Goal: Transaction & Acquisition: Purchase product/service

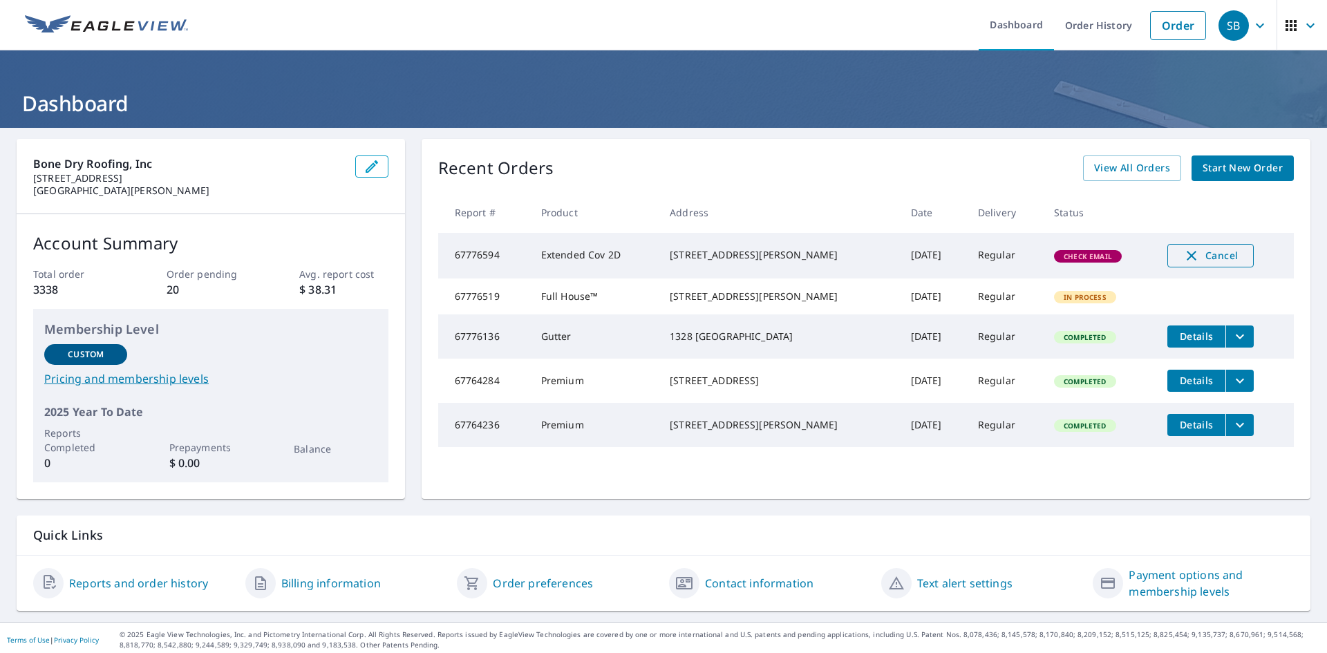
click at [1197, 256] on span "Cancel" at bounding box center [1210, 256] width 57 height 17
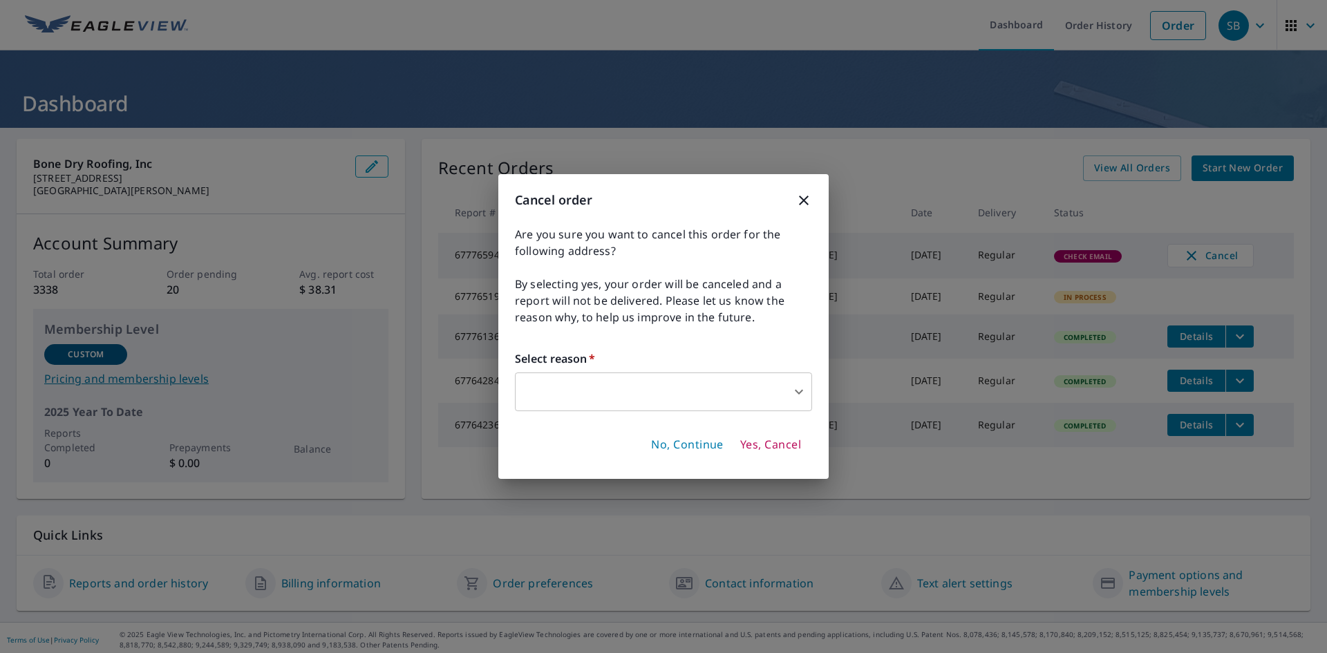
click at [611, 398] on body "SB SB Dashboard Order History Order SB Dashboard Bone Dry Roofing, Inc [STREET_…" at bounding box center [663, 326] width 1327 height 653
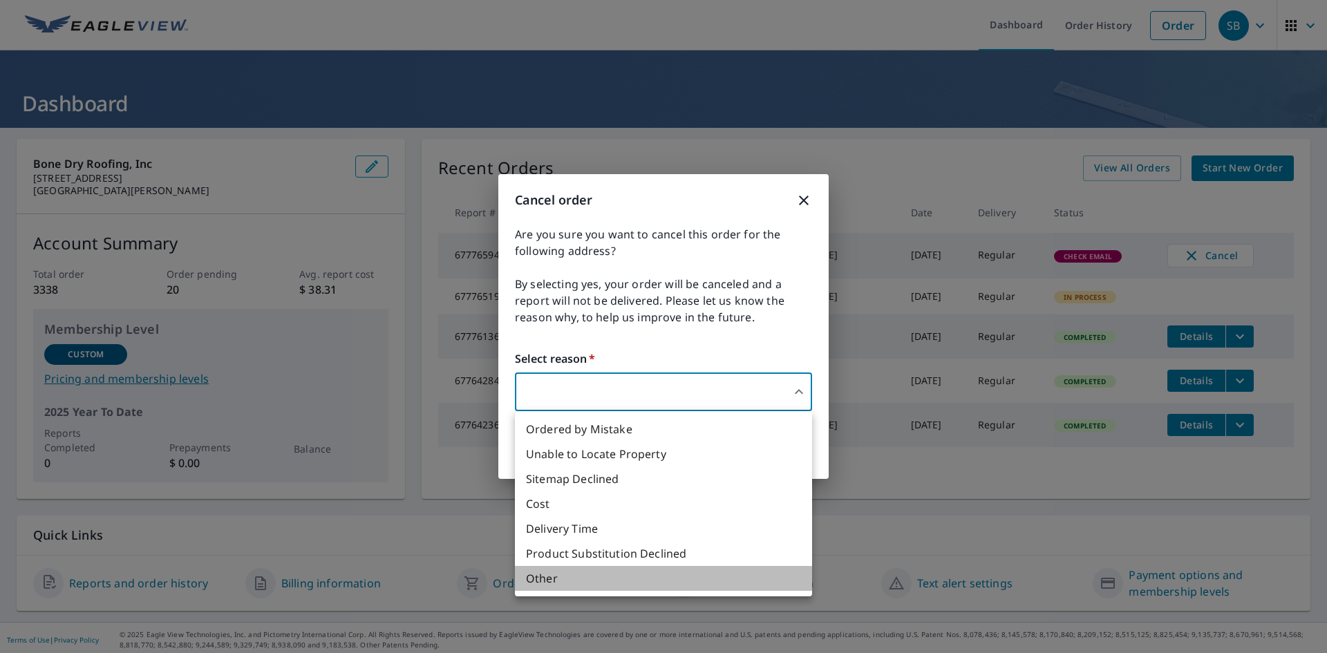
click at [582, 575] on li "Other" at bounding box center [663, 578] width 297 height 25
type input "36"
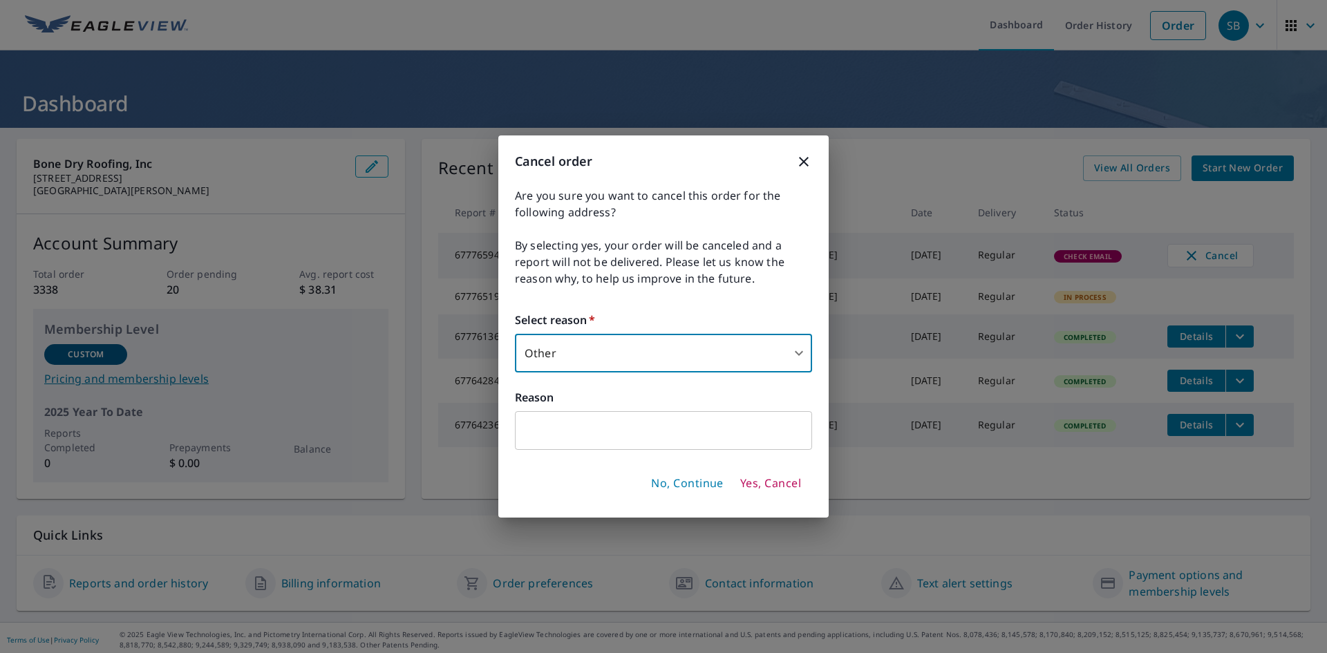
click at [566, 444] on input "text" at bounding box center [663, 430] width 297 height 39
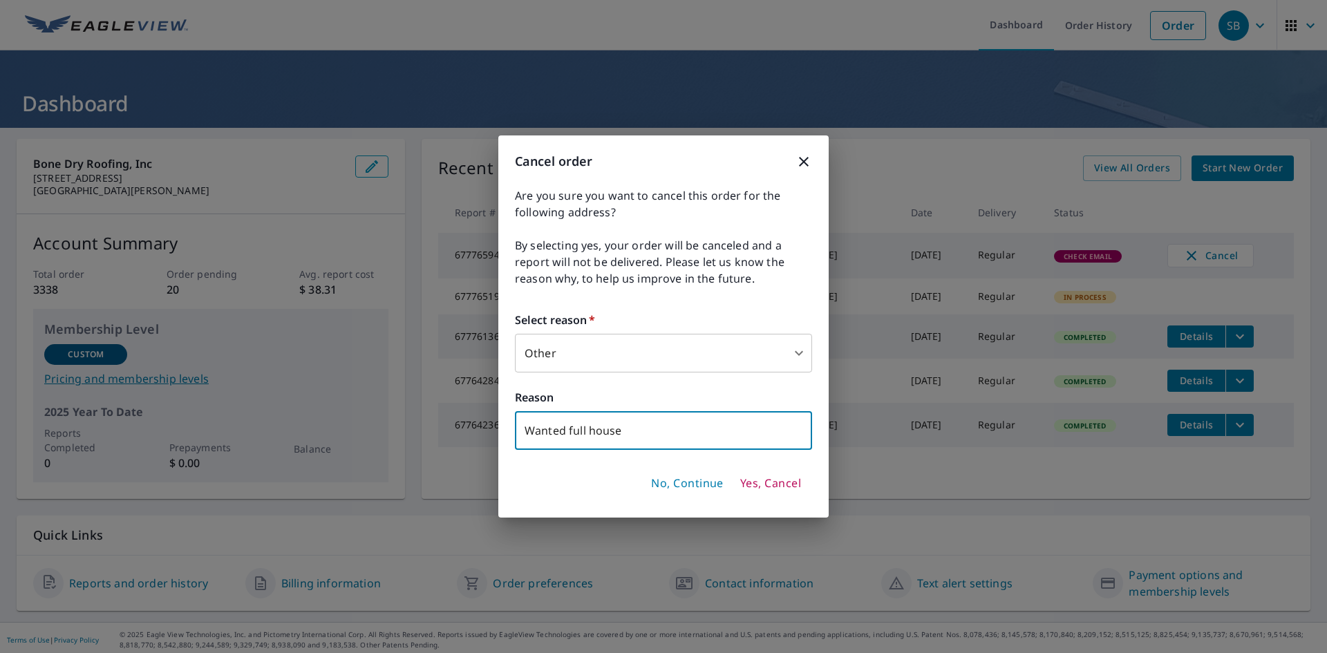
type input "Wanted full house"
click at [781, 482] on span "Yes, Cancel" at bounding box center [770, 483] width 61 height 15
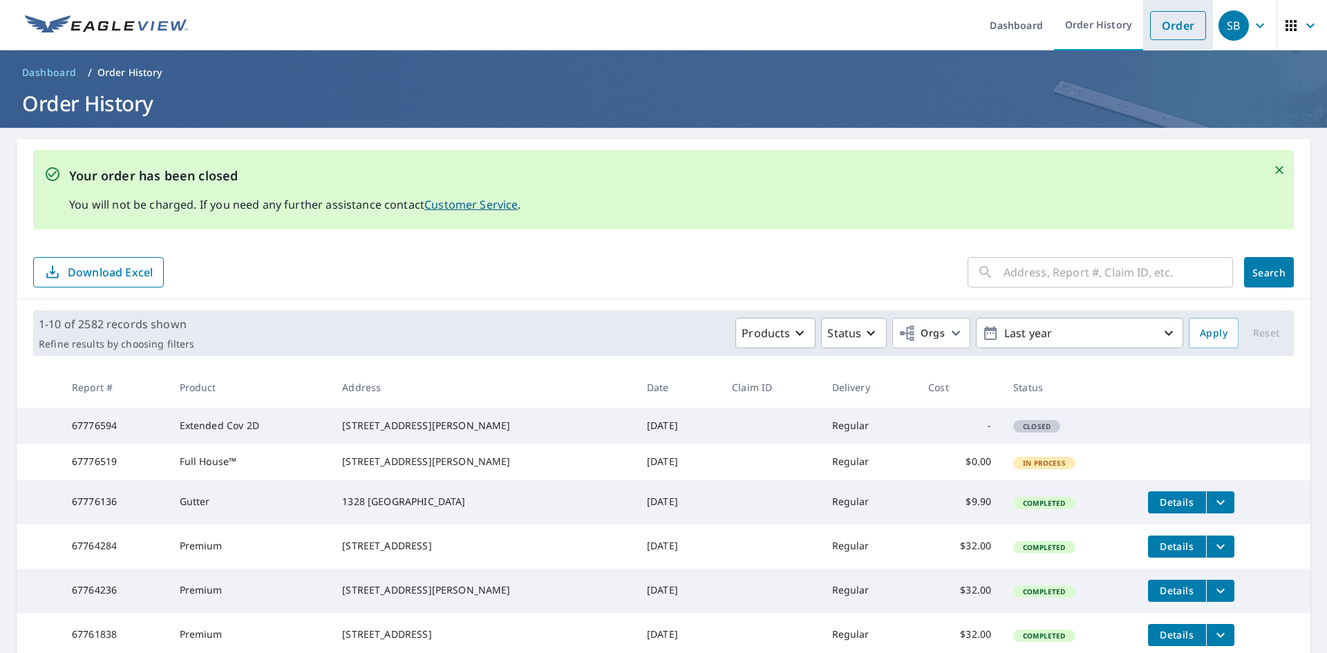
click at [1177, 19] on link "Order" at bounding box center [1178, 25] width 56 height 29
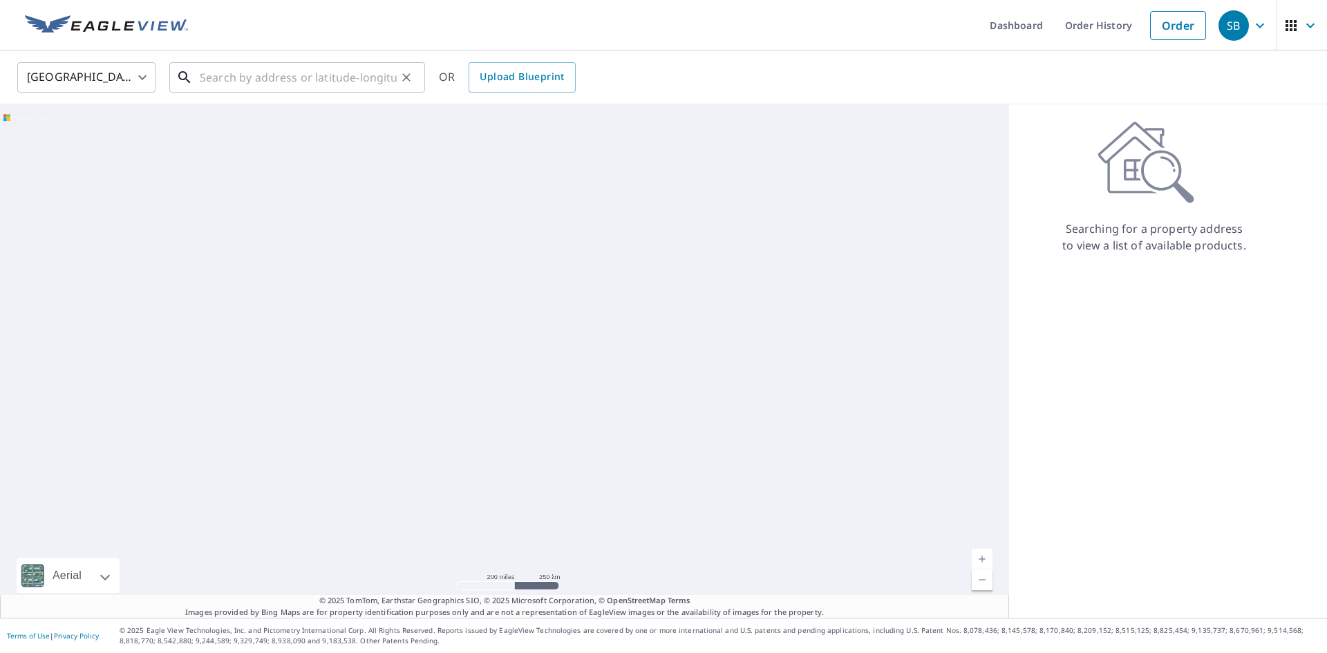
click at [283, 84] on input "text" at bounding box center [298, 77] width 197 height 39
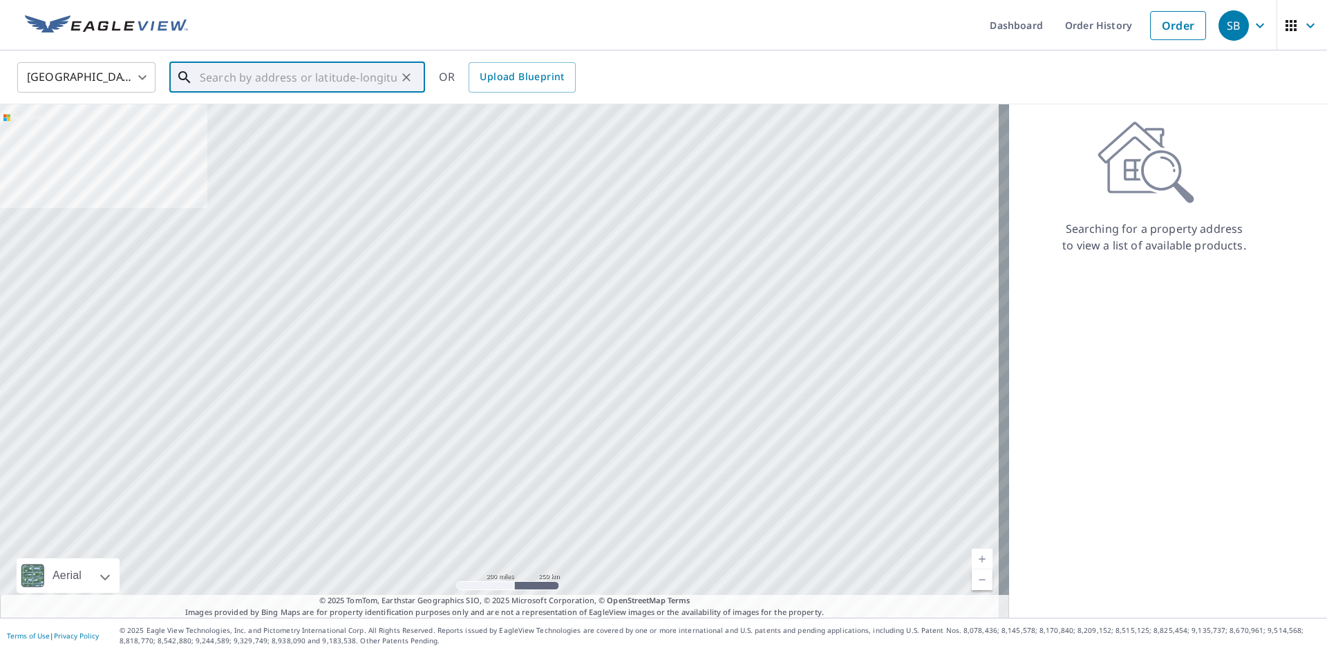
paste input "[STREET_ADDRESS][PERSON_NAME]"
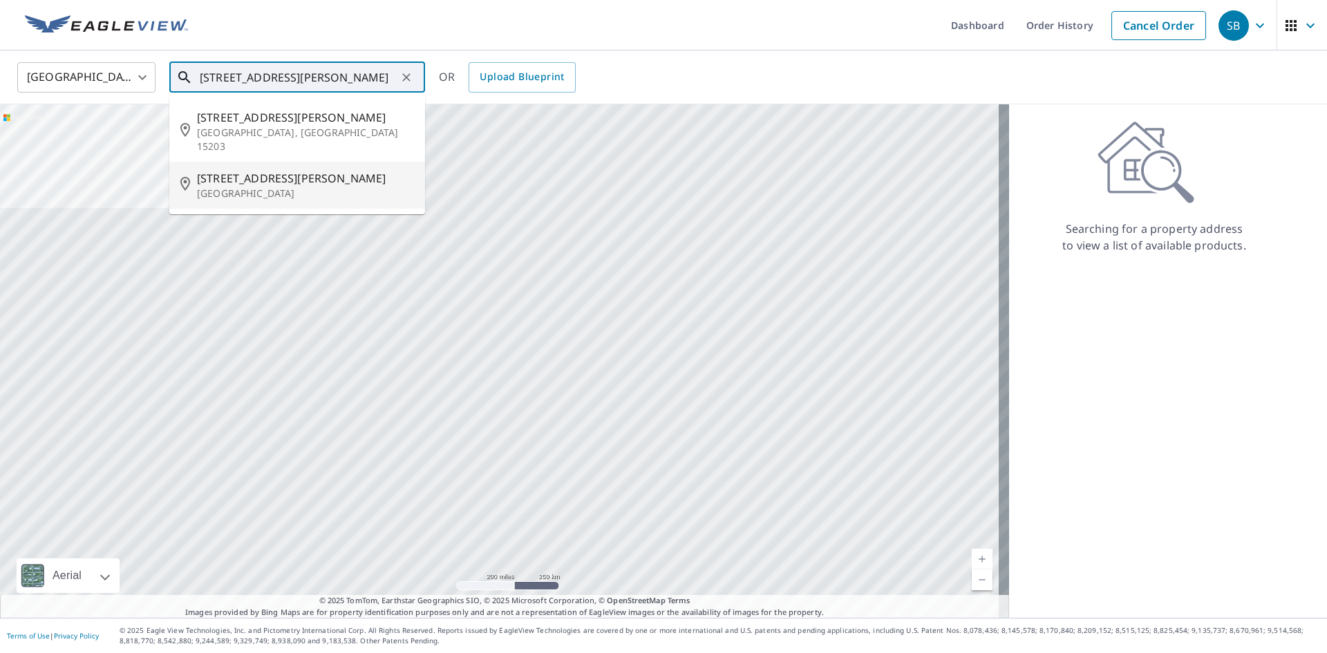
click at [346, 170] on span "[STREET_ADDRESS][PERSON_NAME]" at bounding box center [305, 178] width 217 height 17
type input "[STREET_ADDRESS][PERSON_NAME]"
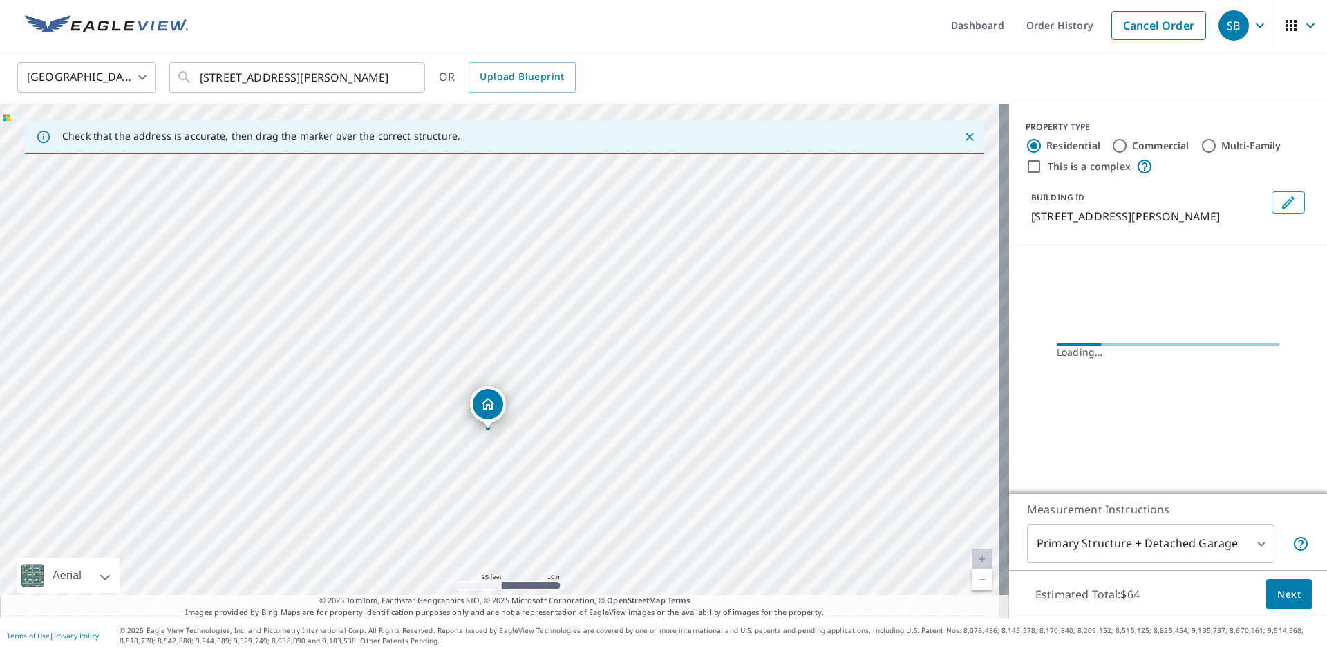
drag, startPoint x: 510, startPoint y: 429, endPoint x: 575, endPoint y: 335, distance: 113.9
click at [575, 335] on div "[STREET_ADDRESS][PERSON_NAME]" at bounding box center [504, 361] width 1009 height 514
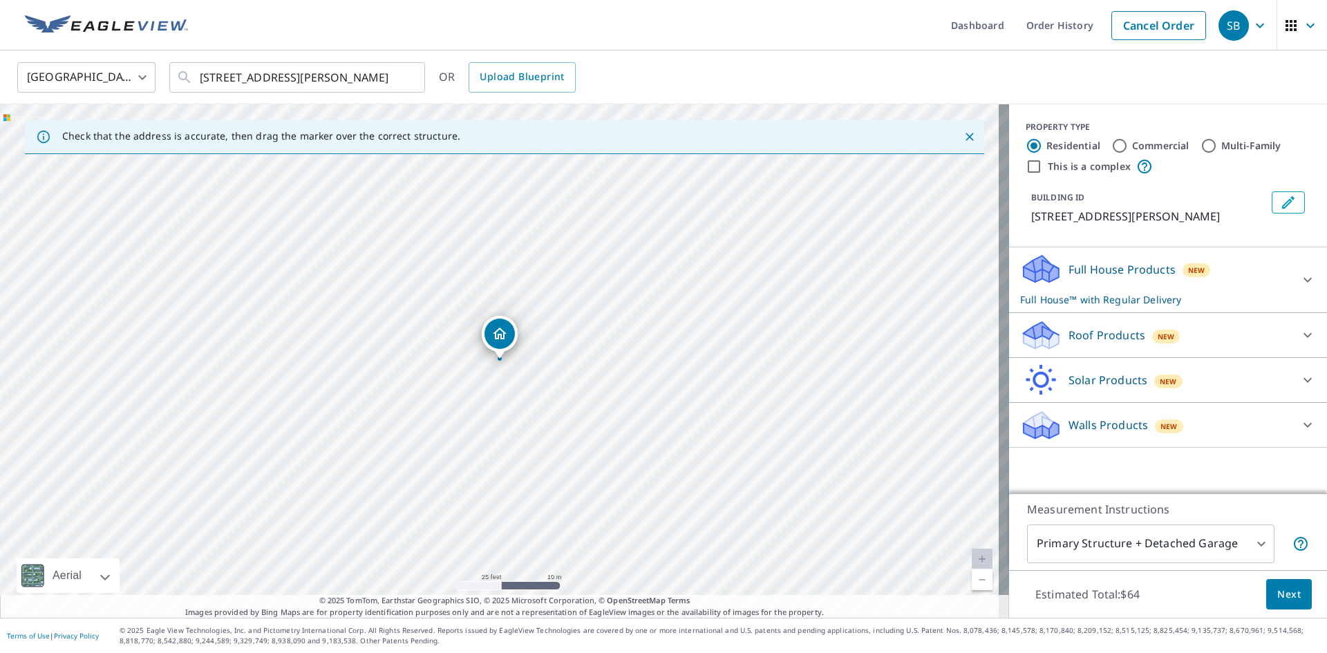
click at [1222, 278] on div "Full House Products New Full House™ with Regular Delivery" at bounding box center [1155, 280] width 271 height 54
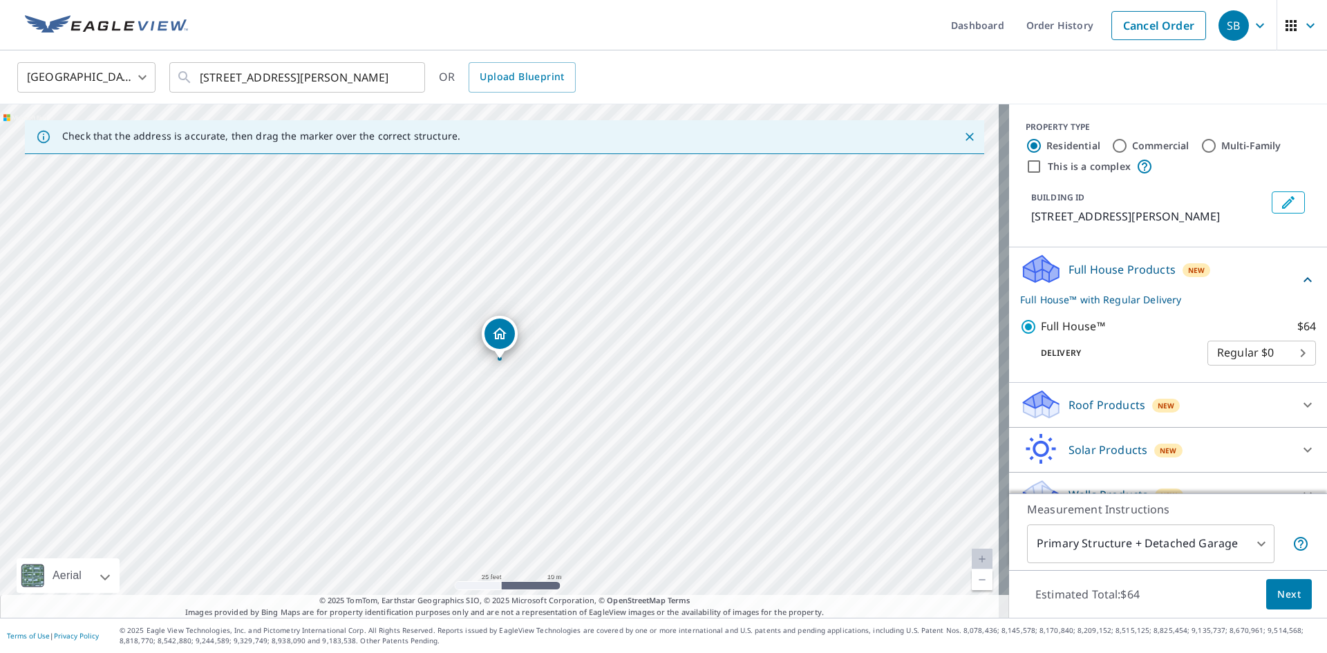
click at [1278, 592] on span "Next" at bounding box center [1290, 594] width 24 height 17
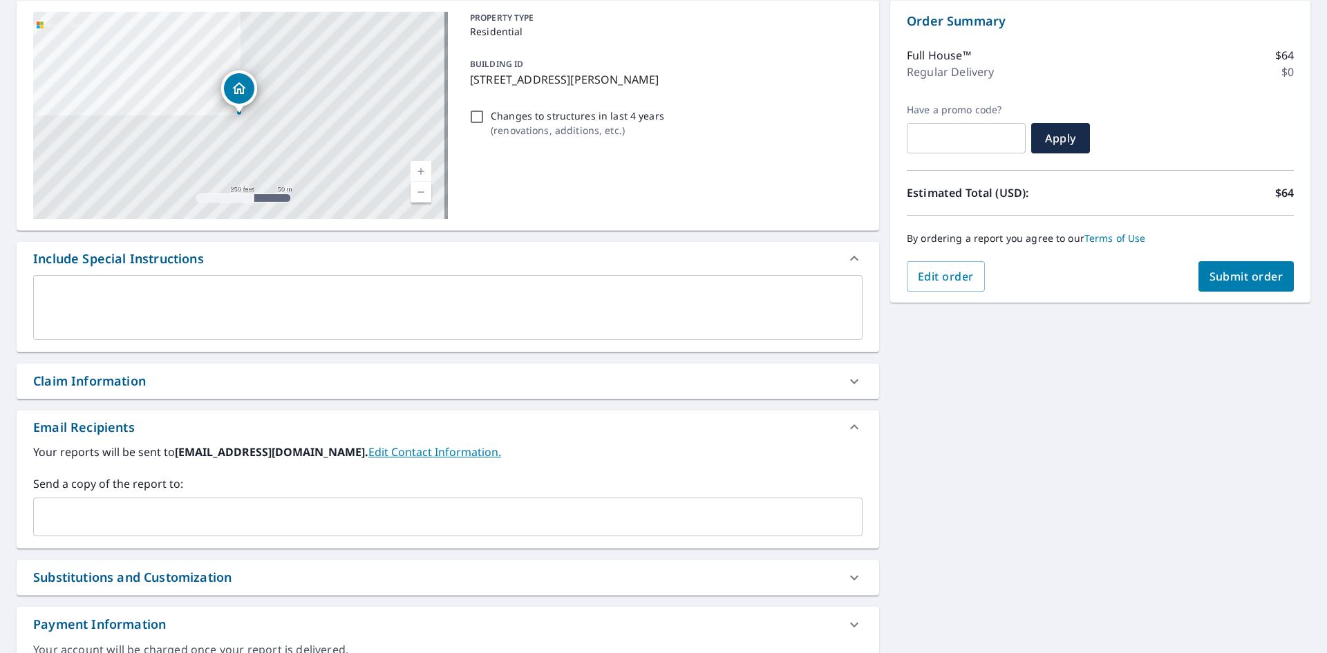
scroll to position [207, 0]
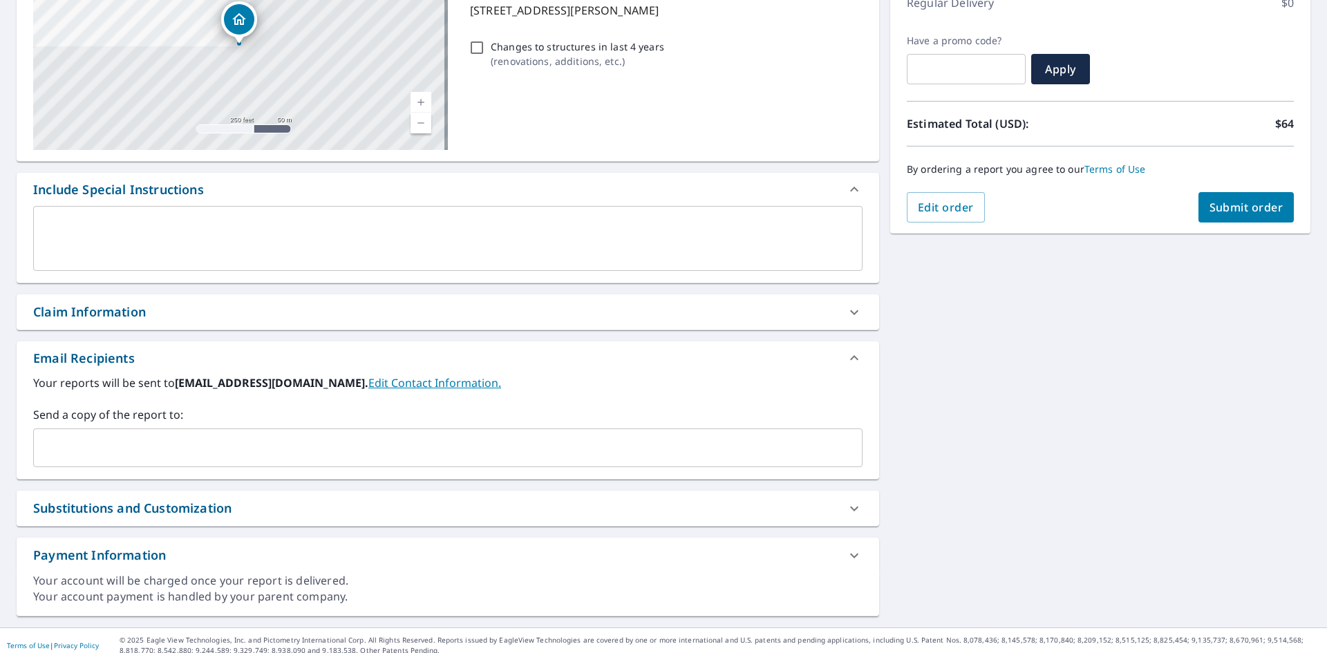
click at [109, 445] on input "text" at bounding box center [437, 448] width 796 height 26
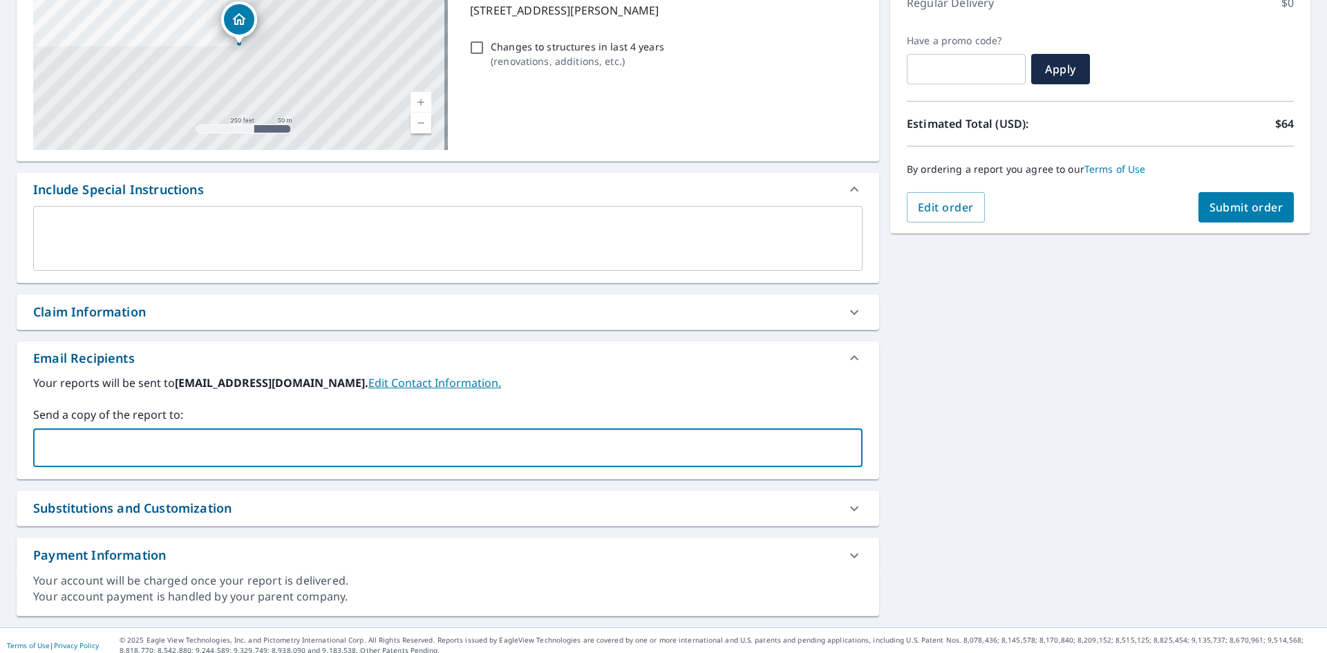
paste input "[PERSON_NAME][EMAIL_ADDRESS][DOMAIN_NAME]"
type input "[PERSON_NAME][EMAIL_ADDRESS][DOMAIN_NAME]"
checkbox input "true"
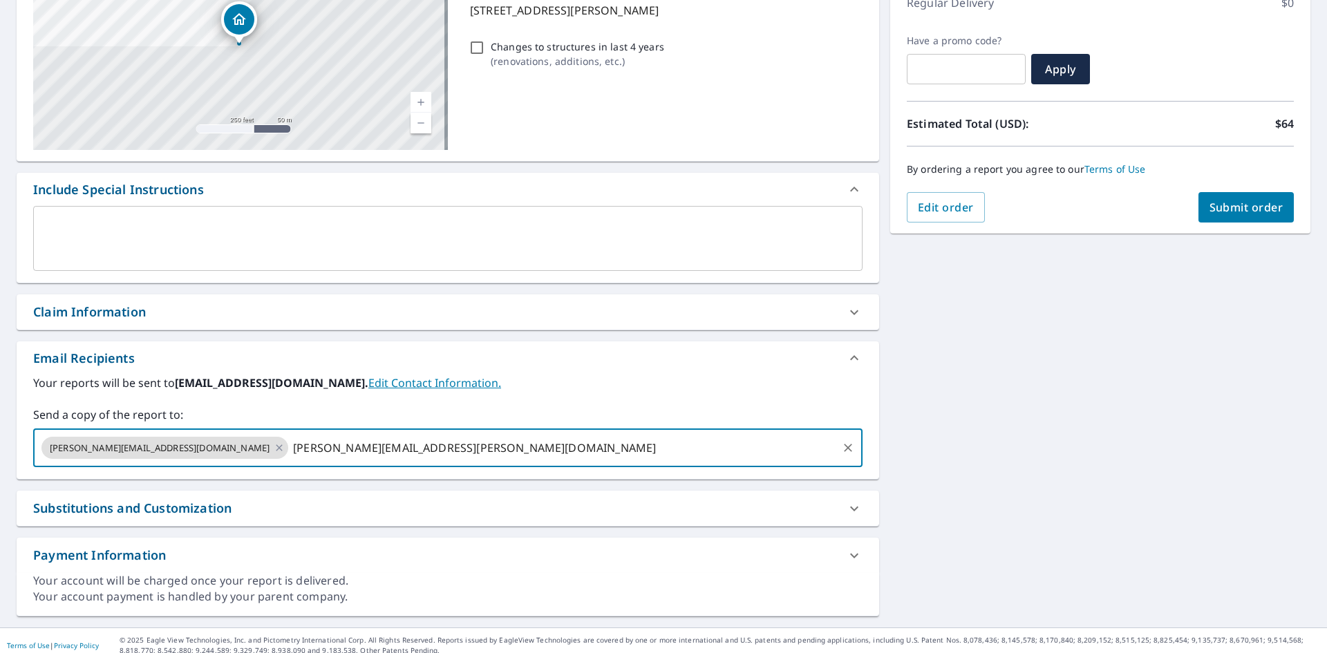
type input "[PERSON_NAME][EMAIL_ADDRESS][PERSON_NAME][DOMAIN_NAME]"
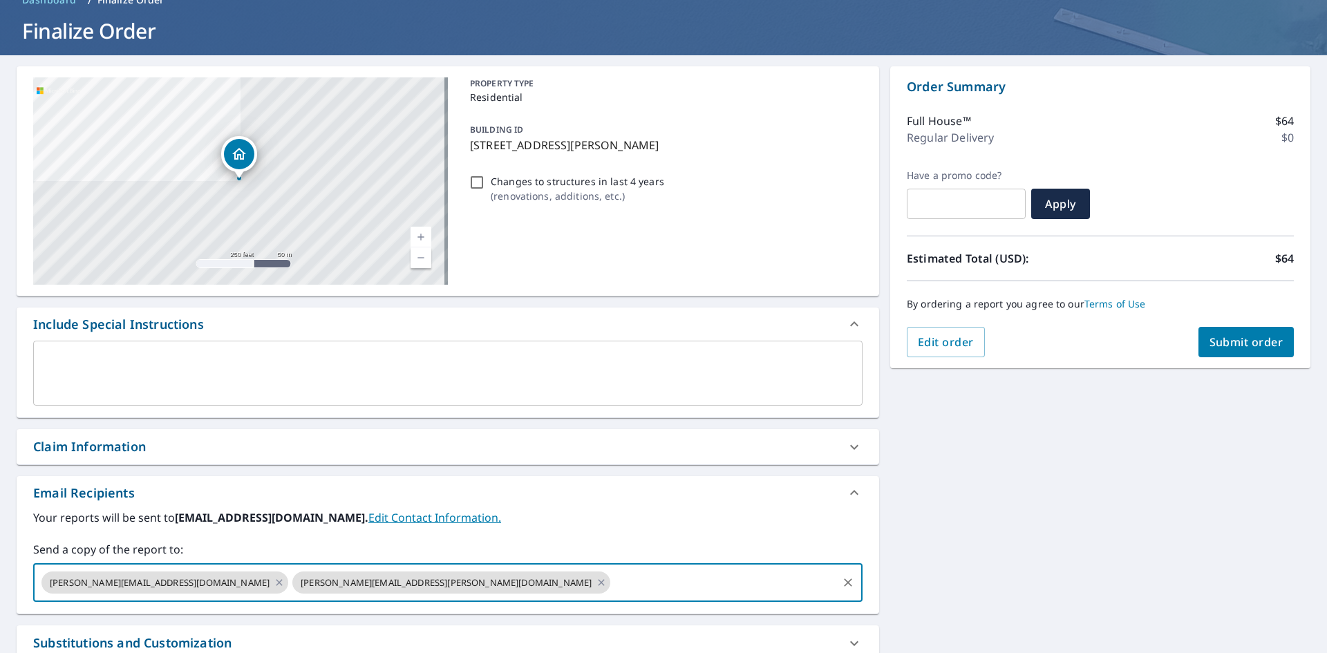
scroll to position [0, 0]
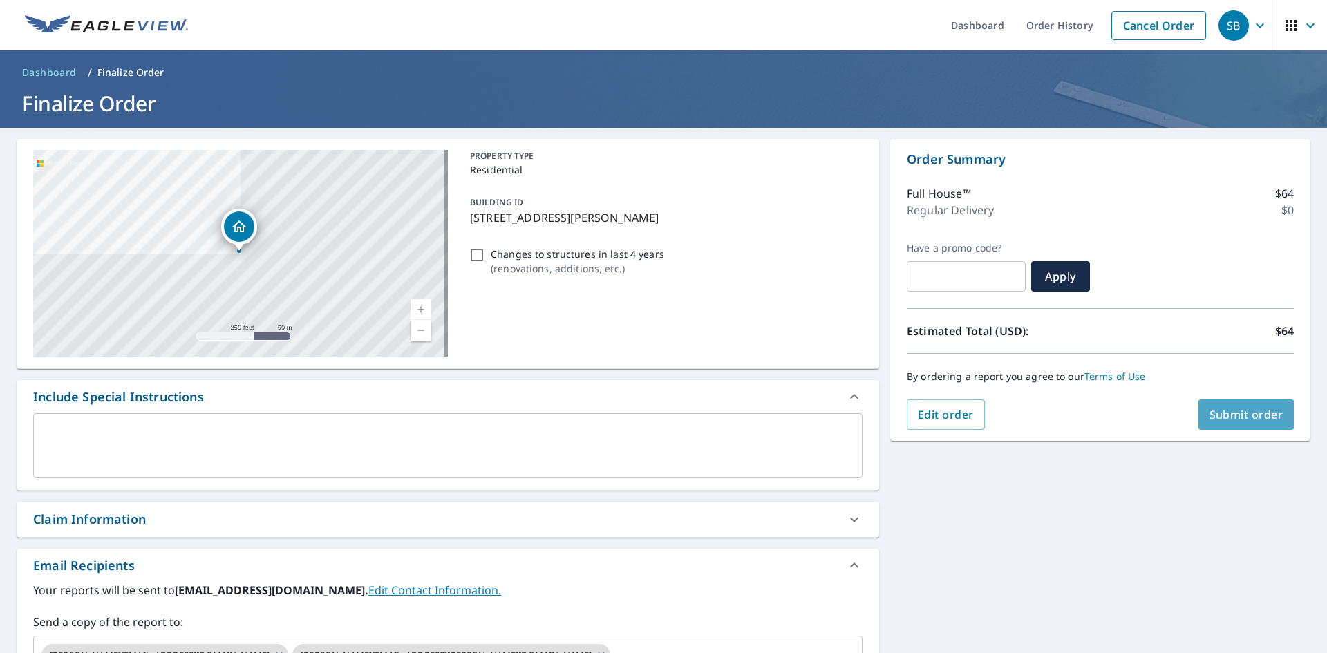
click at [1241, 422] on span "Submit order" at bounding box center [1247, 414] width 74 height 15
checkbox input "true"
